Goal: Find specific page/section: Find specific page/section

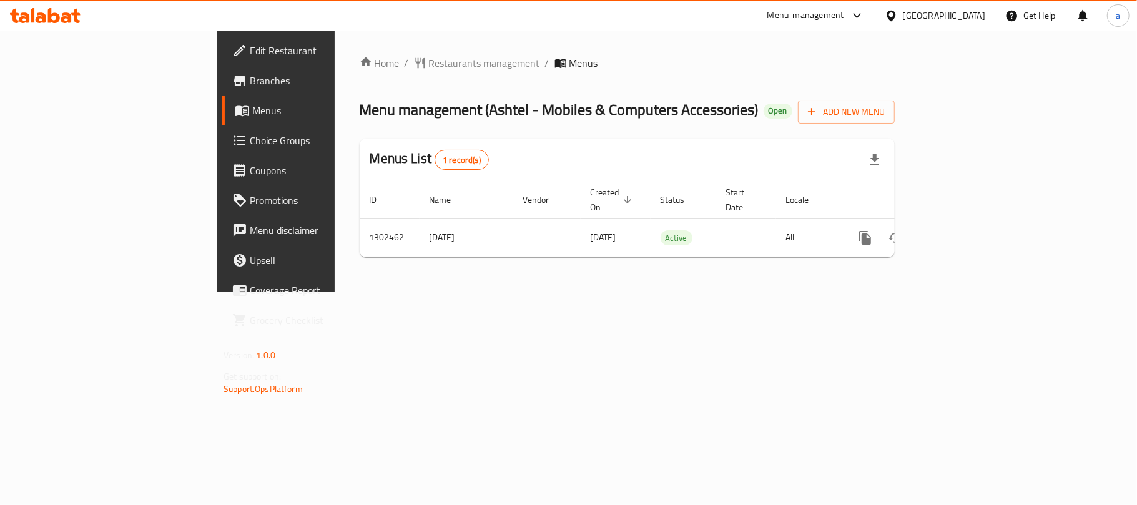
drag, startPoint x: 968, startPoint y: 16, endPoint x: 945, endPoint y: 31, distance: 27.5
click at [968, 20] on div "[GEOGRAPHIC_DATA]" at bounding box center [944, 16] width 82 height 14
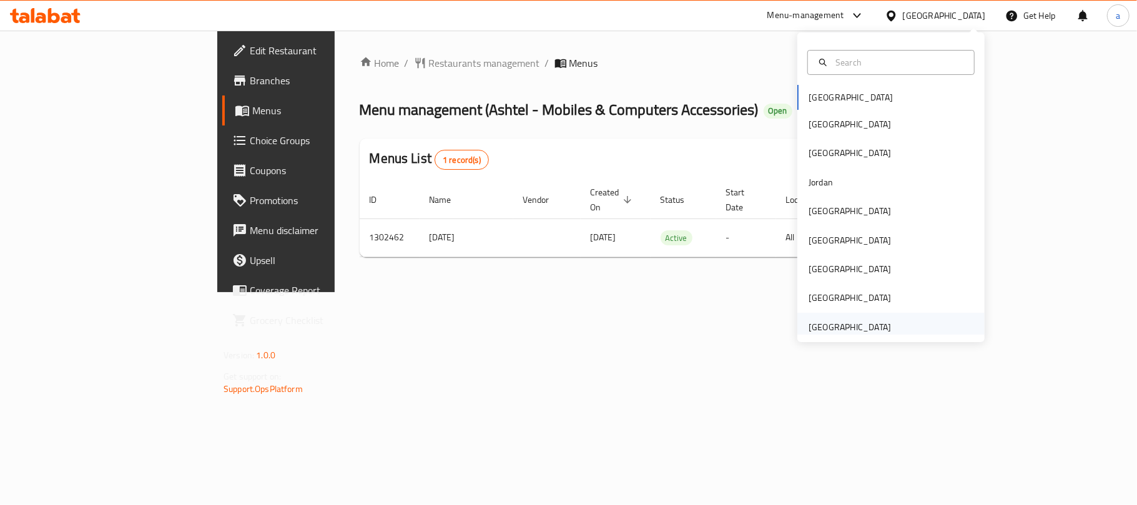
click at [835, 324] on div "[GEOGRAPHIC_DATA]" at bounding box center [850, 327] width 82 height 14
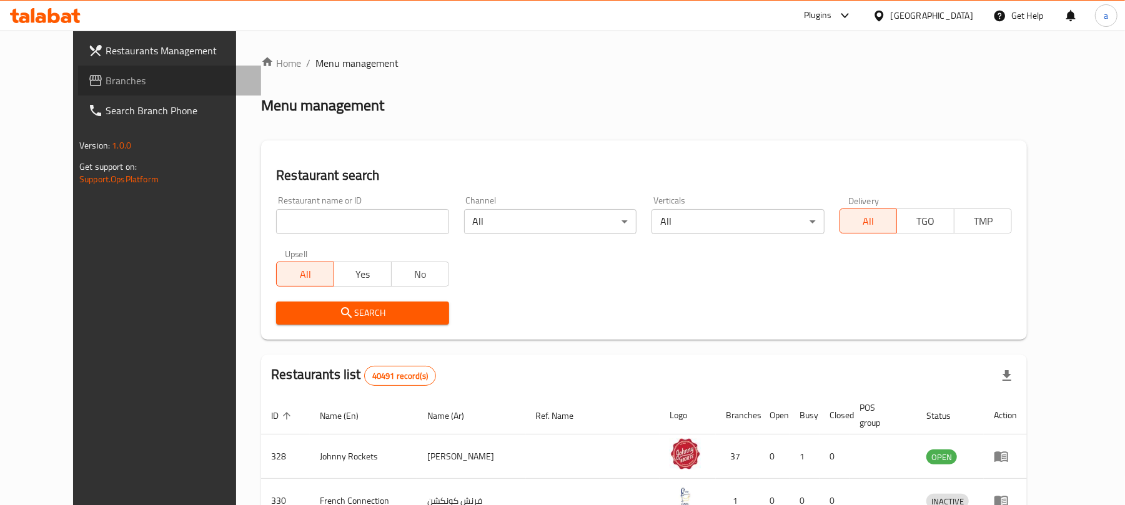
click at [106, 84] on span "Branches" at bounding box center [179, 80] width 146 height 15
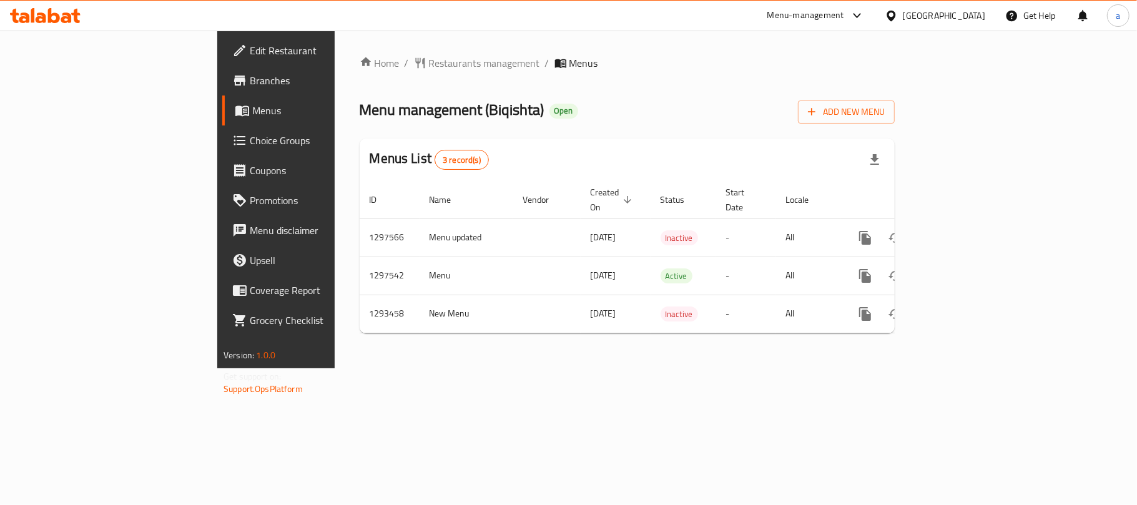
click at [951, 13] on div "[GEOGRAPHIC_DATA]" at bounding box center [944, 16] width 82 height 14
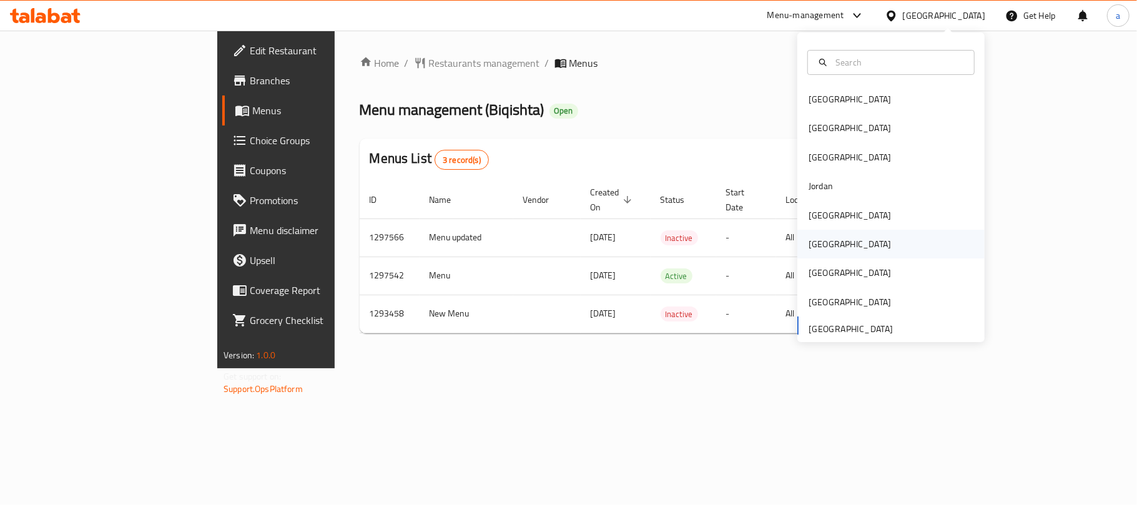
click at [816, 251] on div "[GEOGRAPHIC_DATA]" at bounding box center [850, 244] width 82 height 14
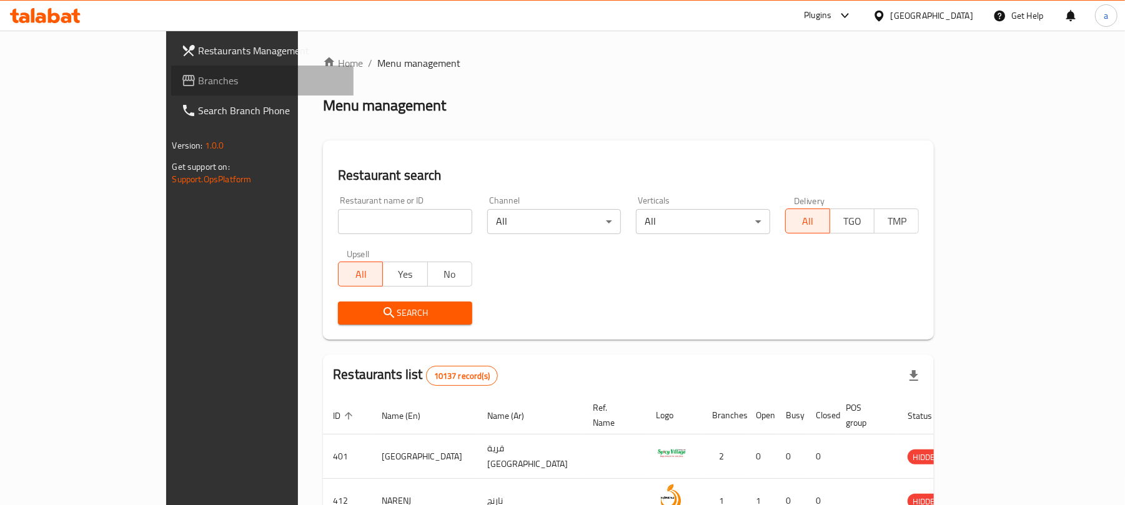
click at [199, 85] on span "Branches" at bounding box center [272, 80] width 146 height 15
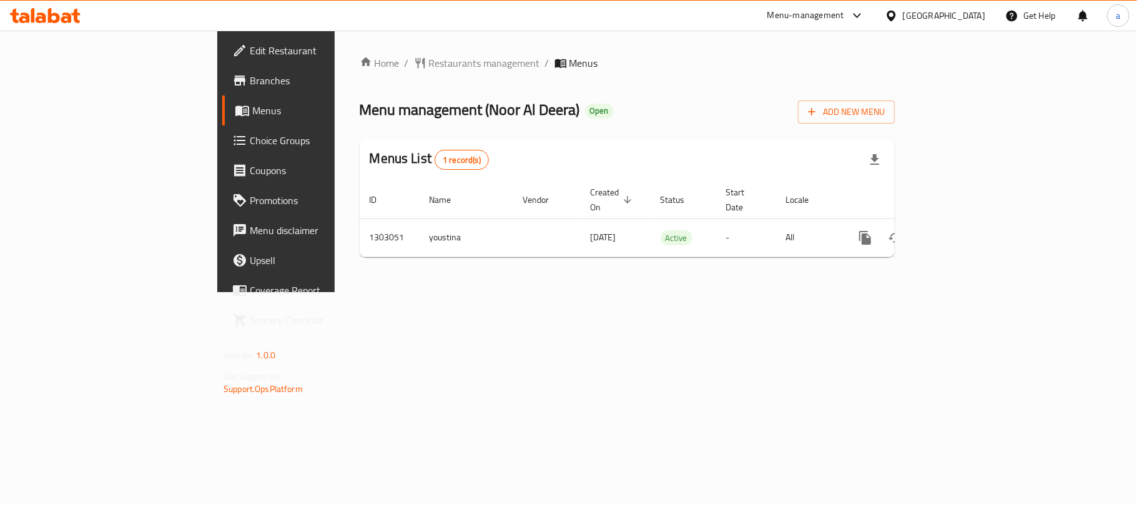
drag, startPoint x: 973, startPoint y: 18, endPoint x: 975, endPoint y: 26, distance: 8.5
click at [973, 18] on div "[GEOGRAPHIC_DATA]" at bounding box center [944, 16] width 82 height 14
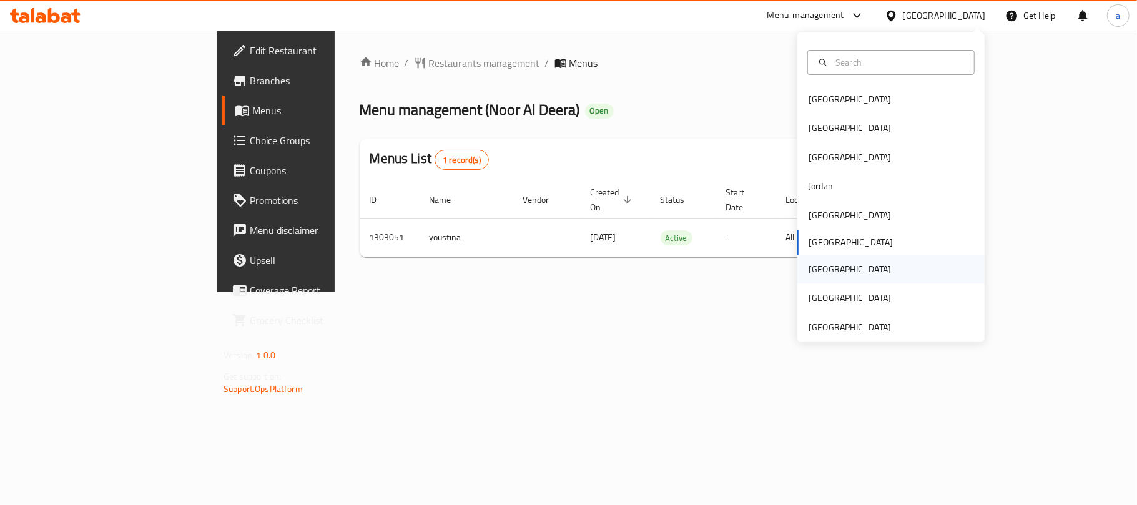
click at [815, 262] on div "[GEOGRAPHIC_DATA]" at bounding box center [850, 269] width 82 height 14
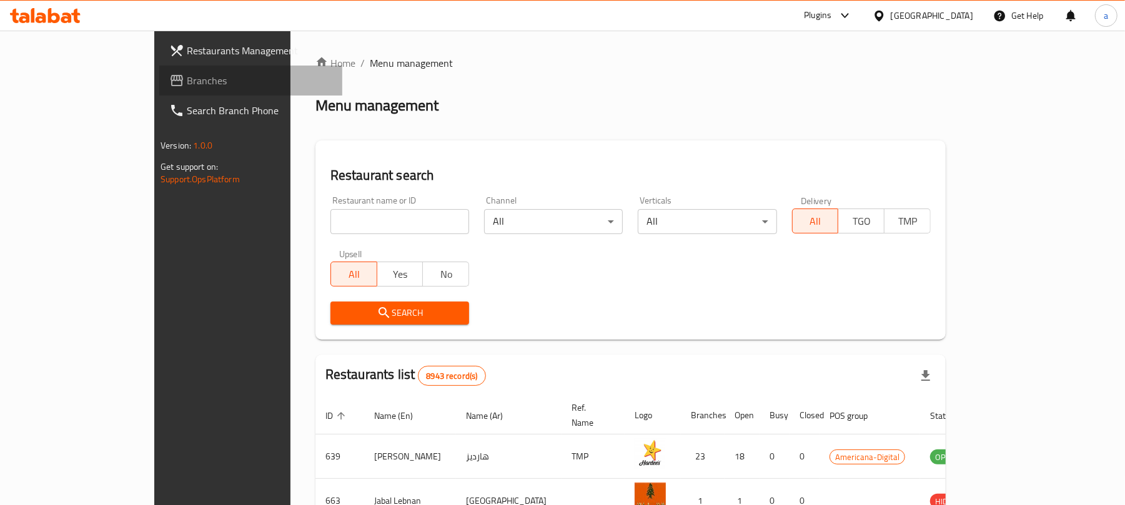
click at [187, 81] on span "Branches" at bounding box center [260, 80] width 146 height 15
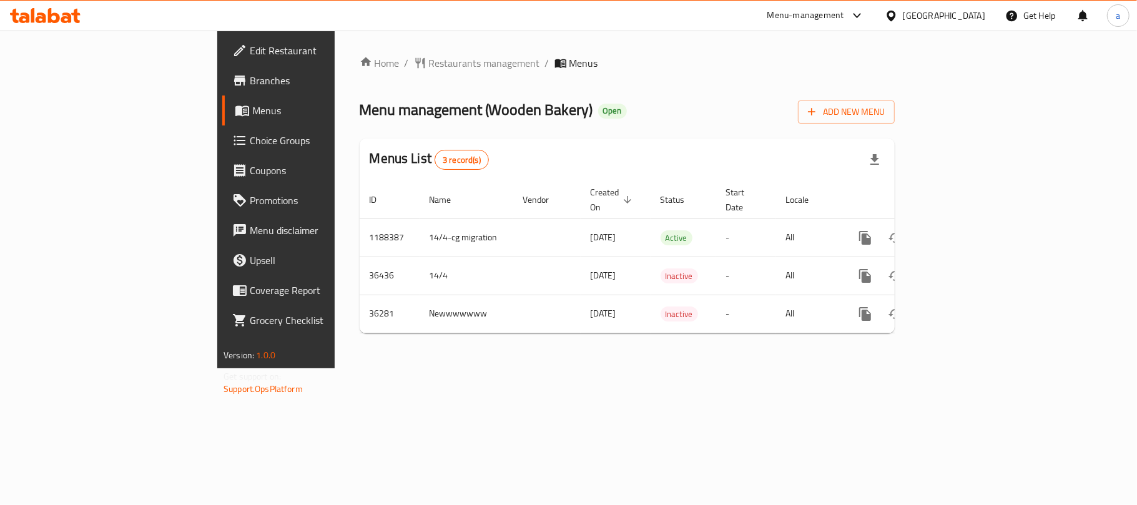
click at [76, 16] on icon at bounding box center [75, 16] width 9 height 14
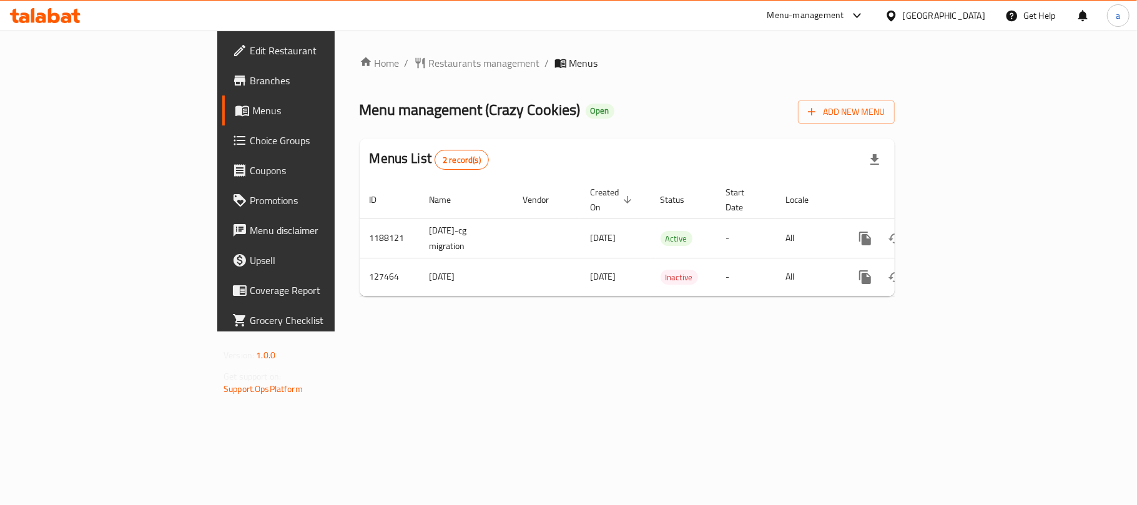
click at [979, 14] on div "Qatar" at bounding box center [944, 16] width 82 height 14
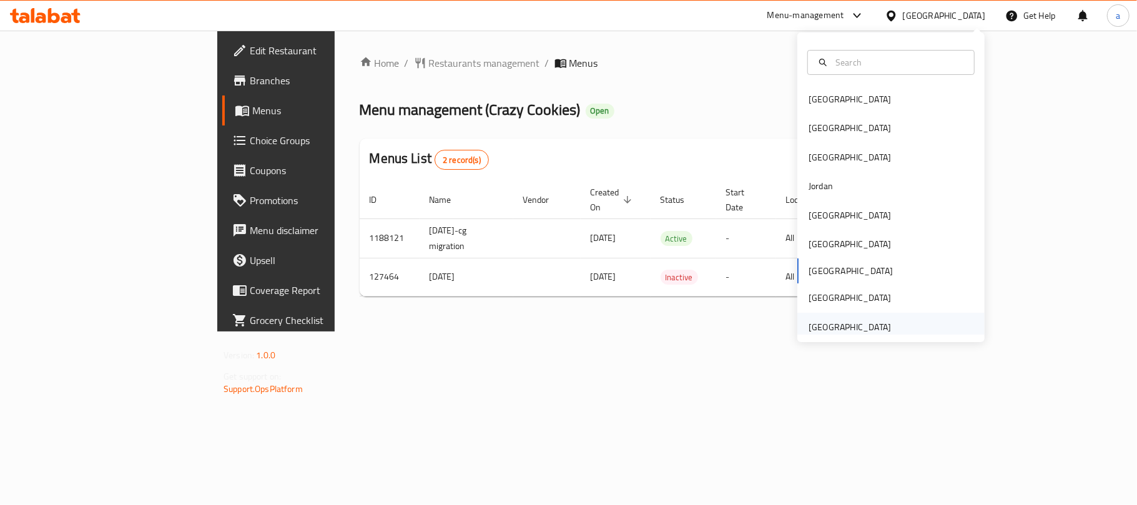
click at [833, 325] on div "[GEOGRAPHIC_DATA]" at bounding box center [850, 327] width 82 height 14
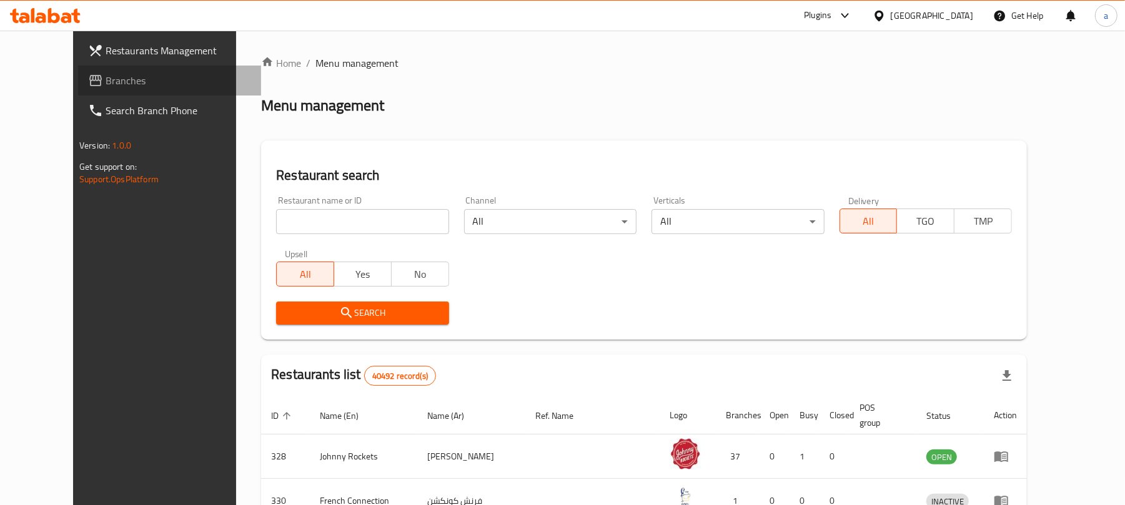
click at [106, 83] on span "Branches" at bounding box center [179, 80] width 146 height 15
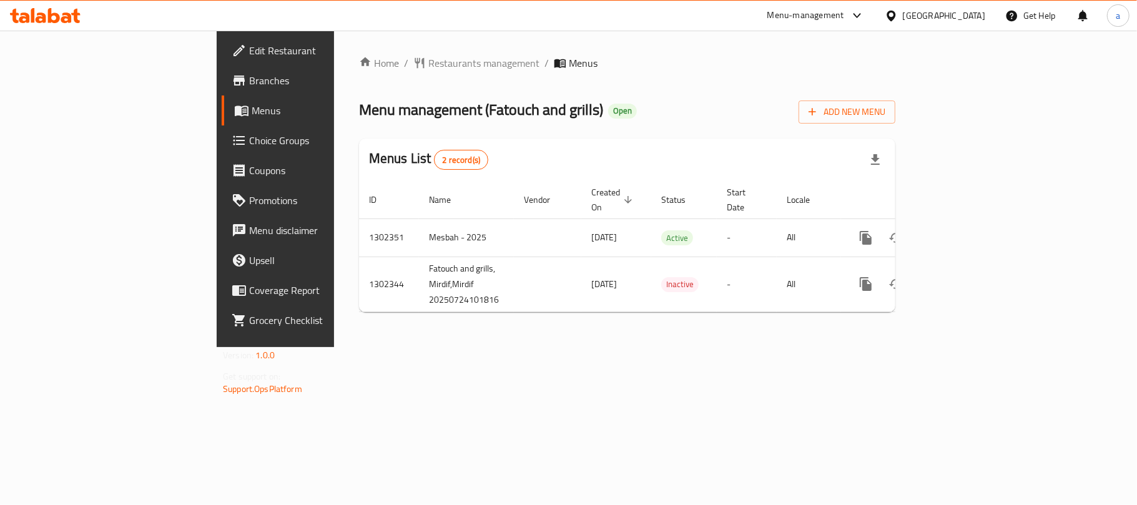
click at [54, 15] on icon at bounding box center [54, 15] width 12 height 15
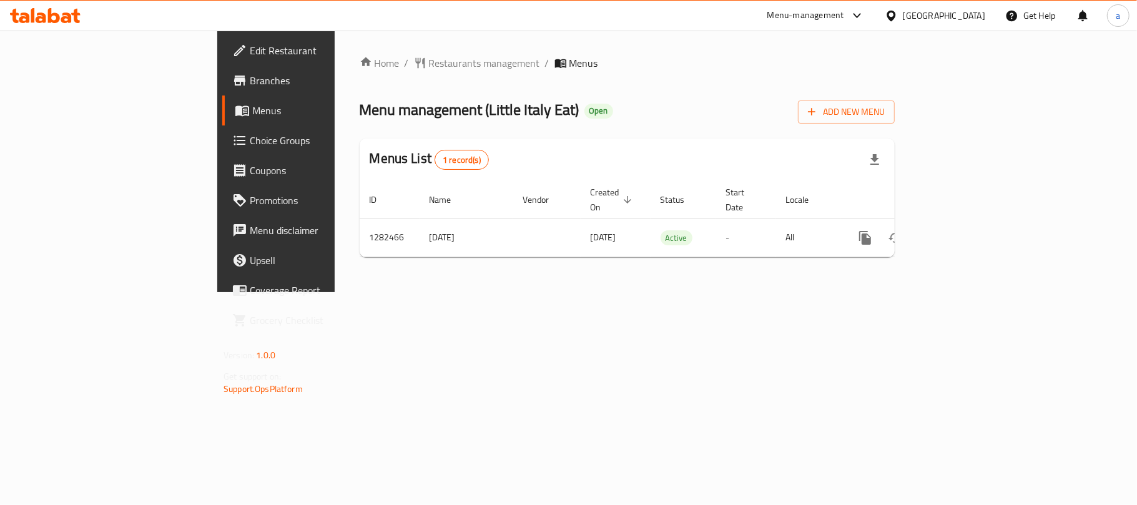
click at [57, 16] on icon at bounding box center [54, 15] width 12 height 15
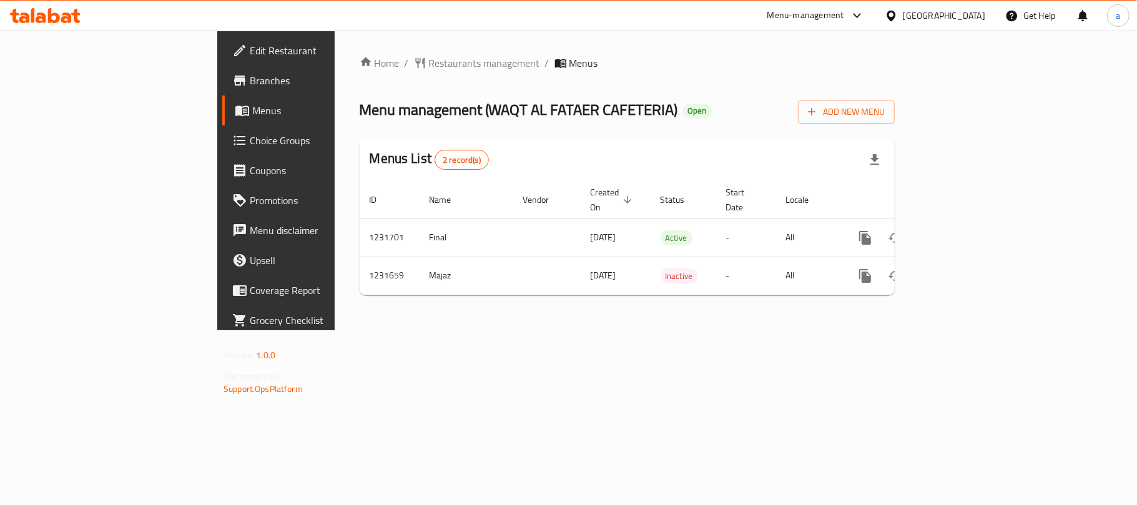
click at [54, 17] on icon at bounding box center [45, 15] width 71 height 15
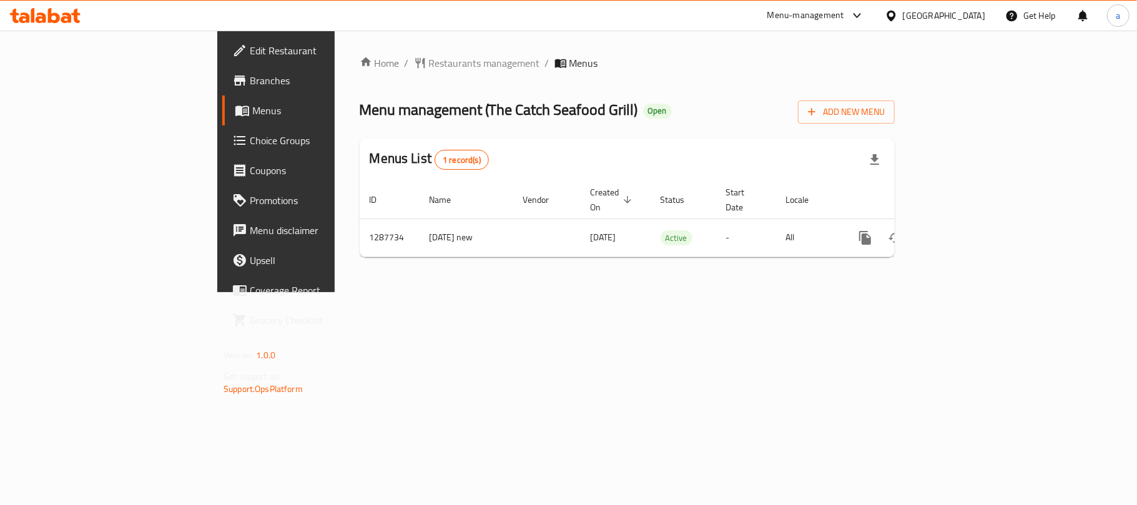
click at [55, 17] on icon at bounding box center [45, 15] width 71 height 15
click at [79, 16] on icon at bounding box center [45, 15] width 71 height 15
click at [68, 17] on icon at bounding box center [66, 17] width 11 height 11
click at [60, 6] on div at bounding box center [45, 15] width 91 height 25
click at [57, 14] on icon at bounding box center [54, 15] width 12 height 15
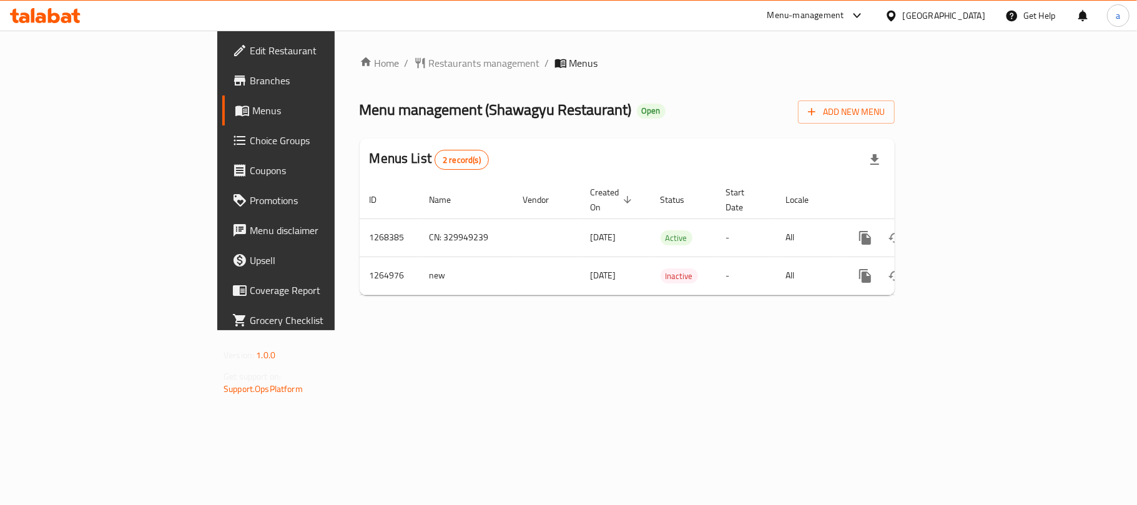
click at [250, 73] on span "Branches" at bounding box center [323, 80] width 147 height 15
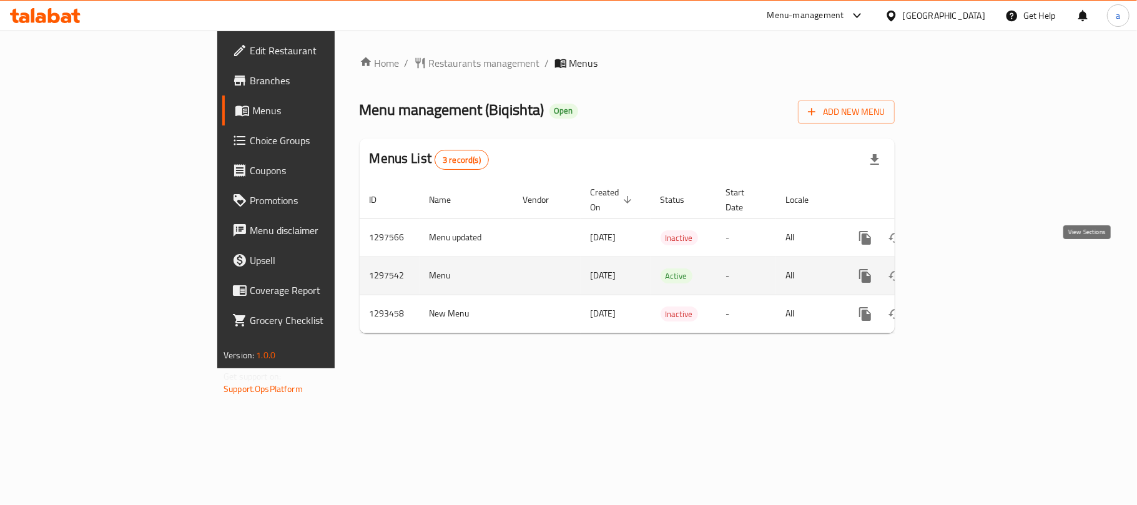
click at [963, 269] on icon "enhanced table" at bounding box center [955, 276] width 15 height 15
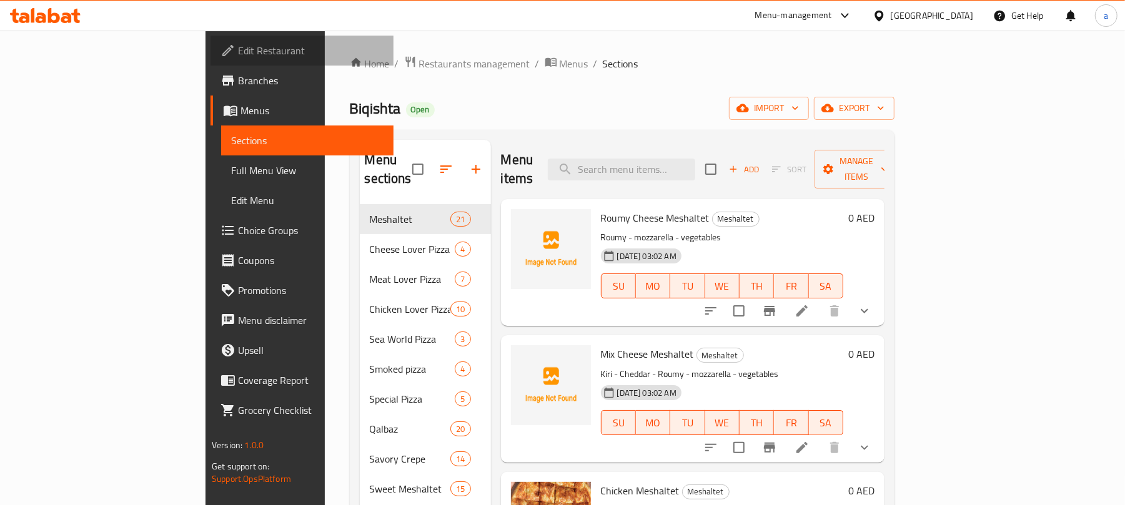
click at [238, 58] on span "Edit Restaurant" at bounding box center [311, 50] width 146 height 15
